Goal: Find specific page/section: Find specific page/section

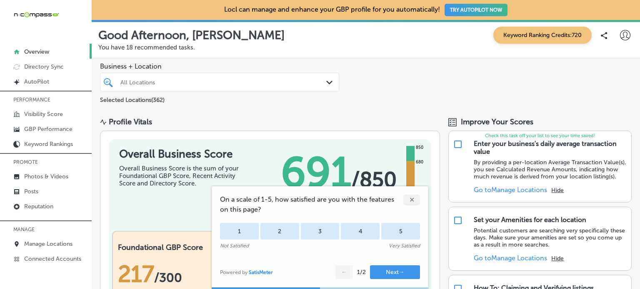
click at [238, 81] on div "All Locations" at bounding box center [223, 82] width 207 height 7
click at [41, 192] on link "Posts" at bounding box center [46, 191] width 92 height 15
click at [414, 203] on div "✕" at bounding box center [411, 200] width 17 height 11
click at [68, 0] on html "iconmonstr-menu-thin copy Created with Sketch. Overview Directory Sync Created …" at bounding box center [320, 144] width 640 height 289
